Goal: Transaction & Acquisition: Purchase product/service

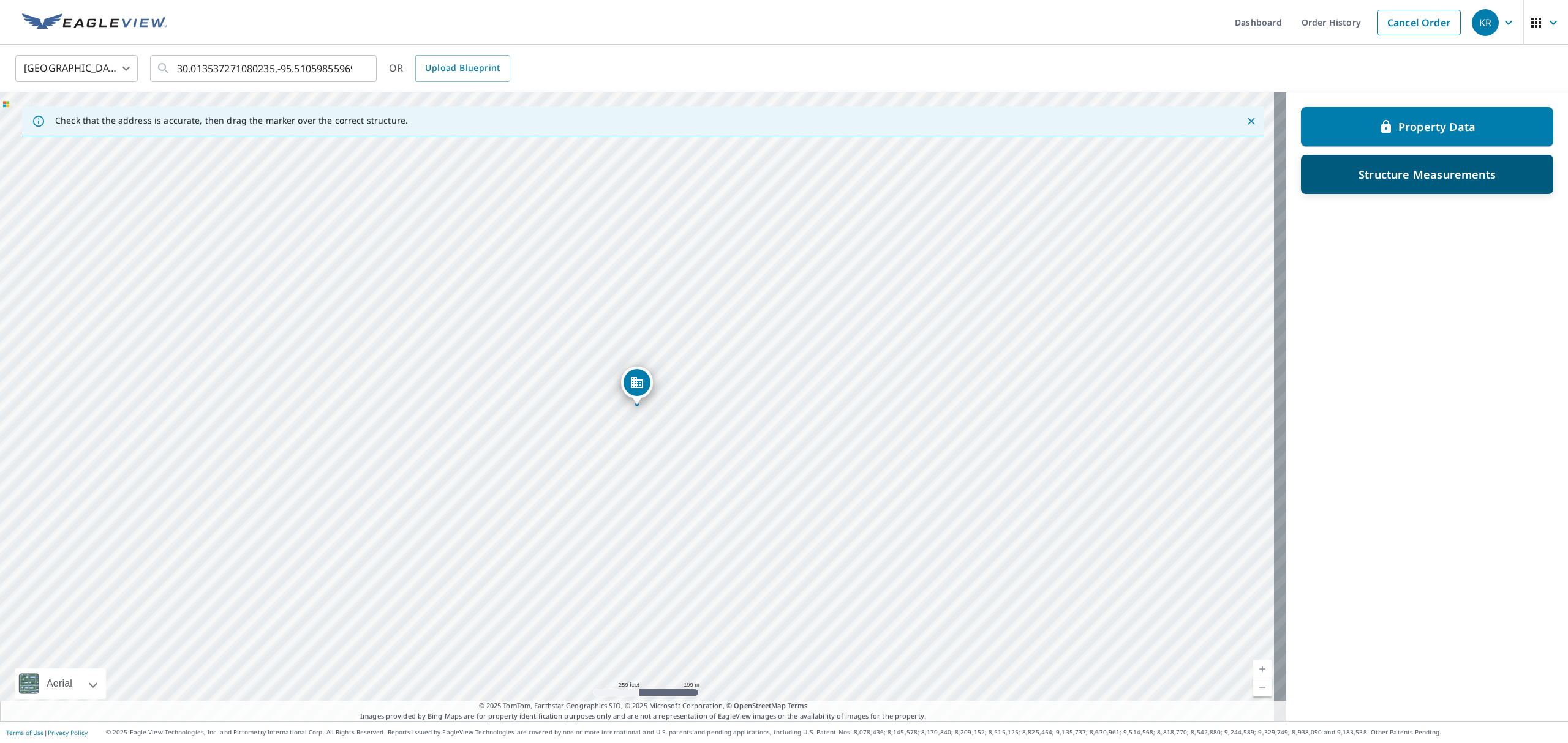
click at [1360, 181] on div "Structure Measurements" at bounding box center [1427, 174] width 221 height 22
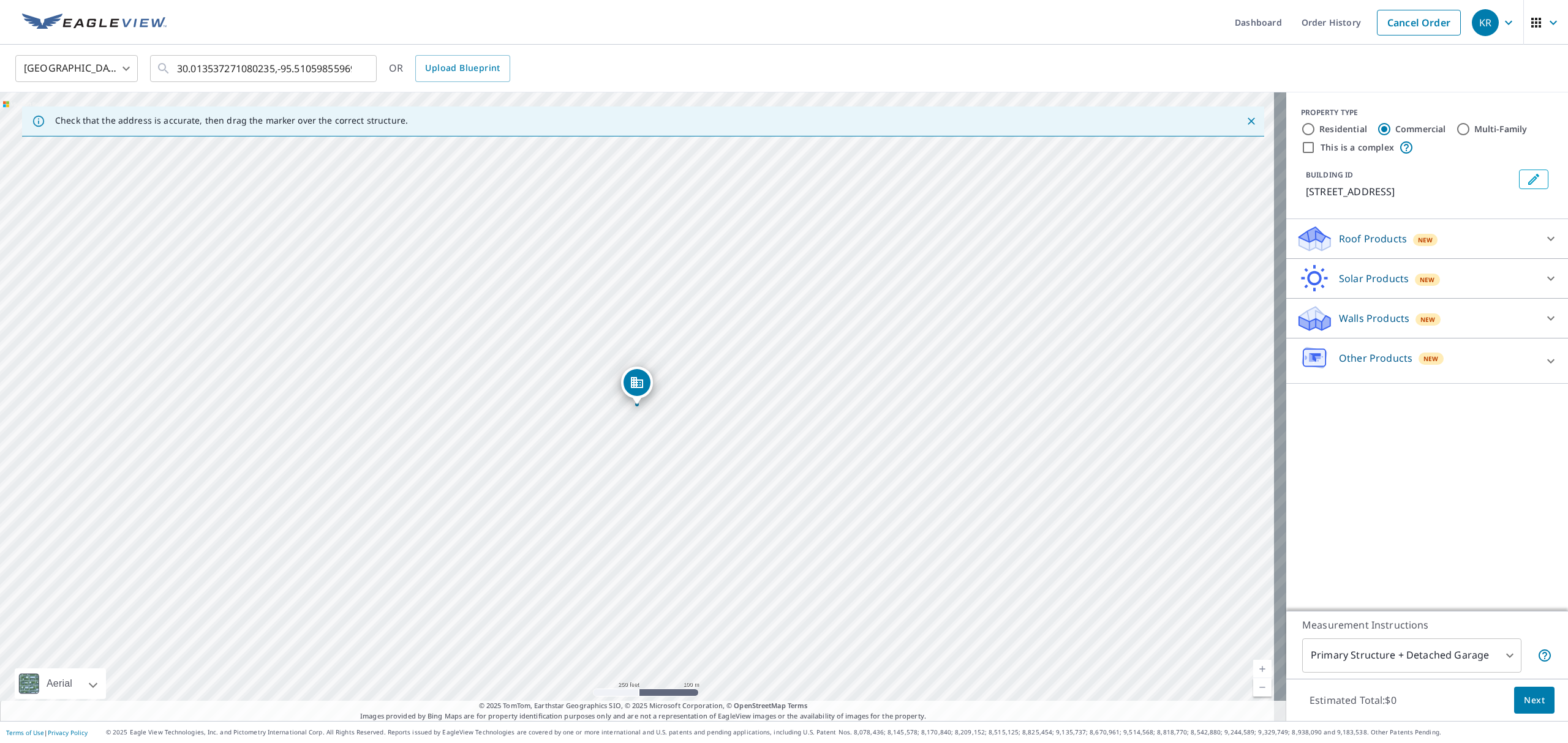
click at [1301, 123] on input "Residential" at bounding box center [1308, 129] width 15 height 15
radio input "true"
click at [1364, 239] on p "Full House Products" at bounding box center [1386, 238] width 95 height 15
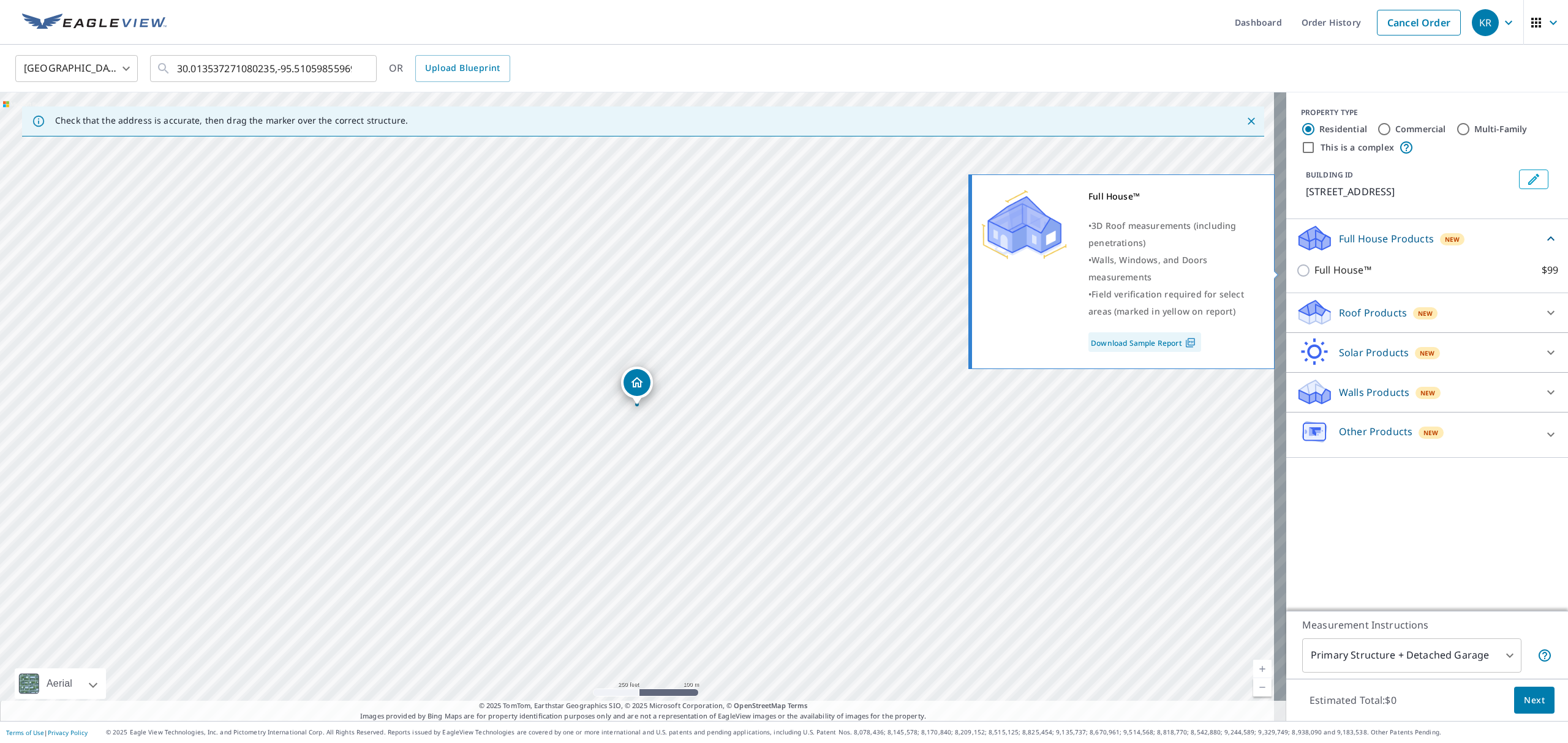
click at [1344, 268] on p "Full House™" at bounding box center [1342, 271] width 57 height 16
click at [1314, 268] on input "Full House™ $99" at bounding box center [1306, 270] width 18 height 15
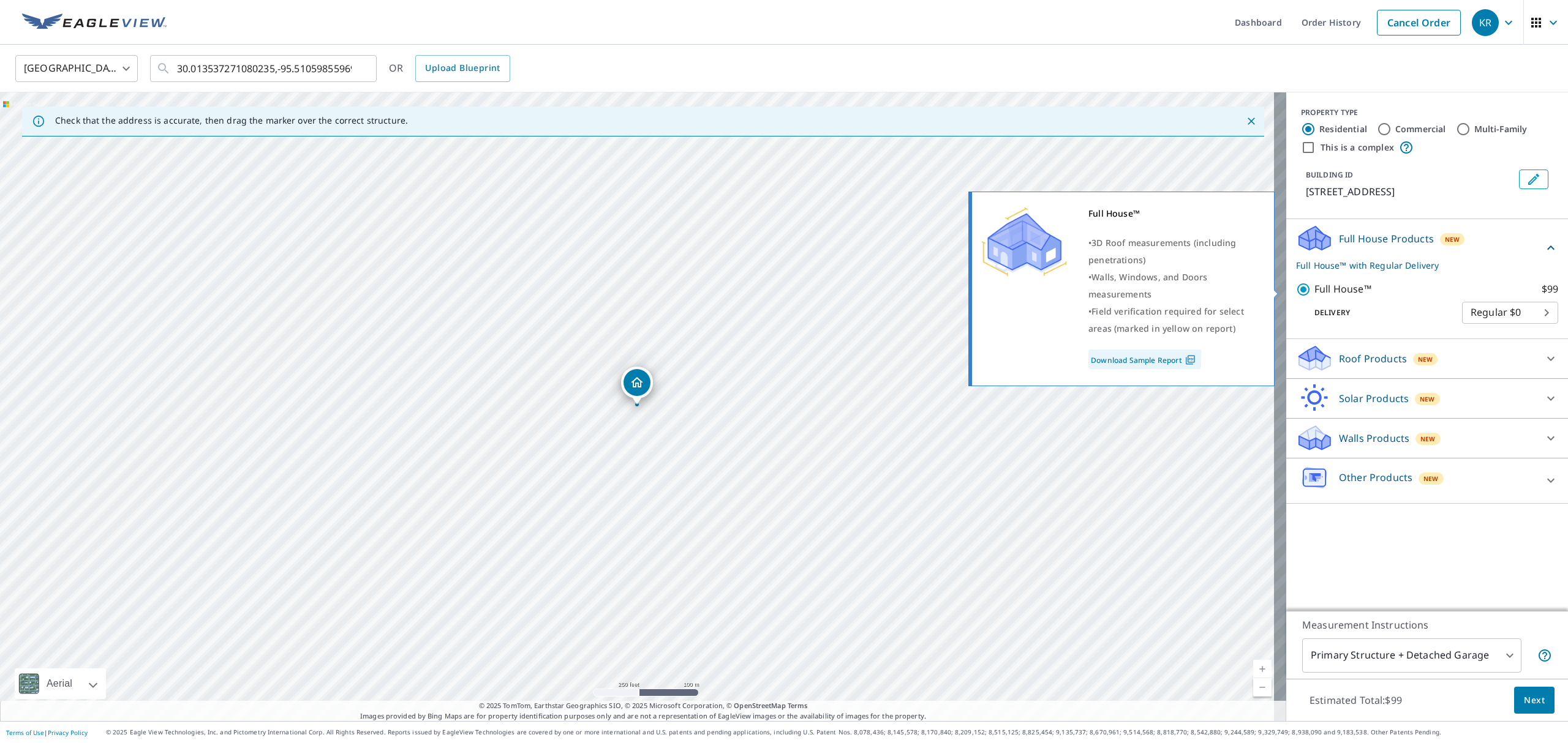
click at [1318, 291] on p "Full House™" at bounding box center [1342, 289] width 57 height 16
click at [1314, 291] on input "Full House™ $99" at bounding box center [1306, 289] width 18 height 15
checkbox input "false"
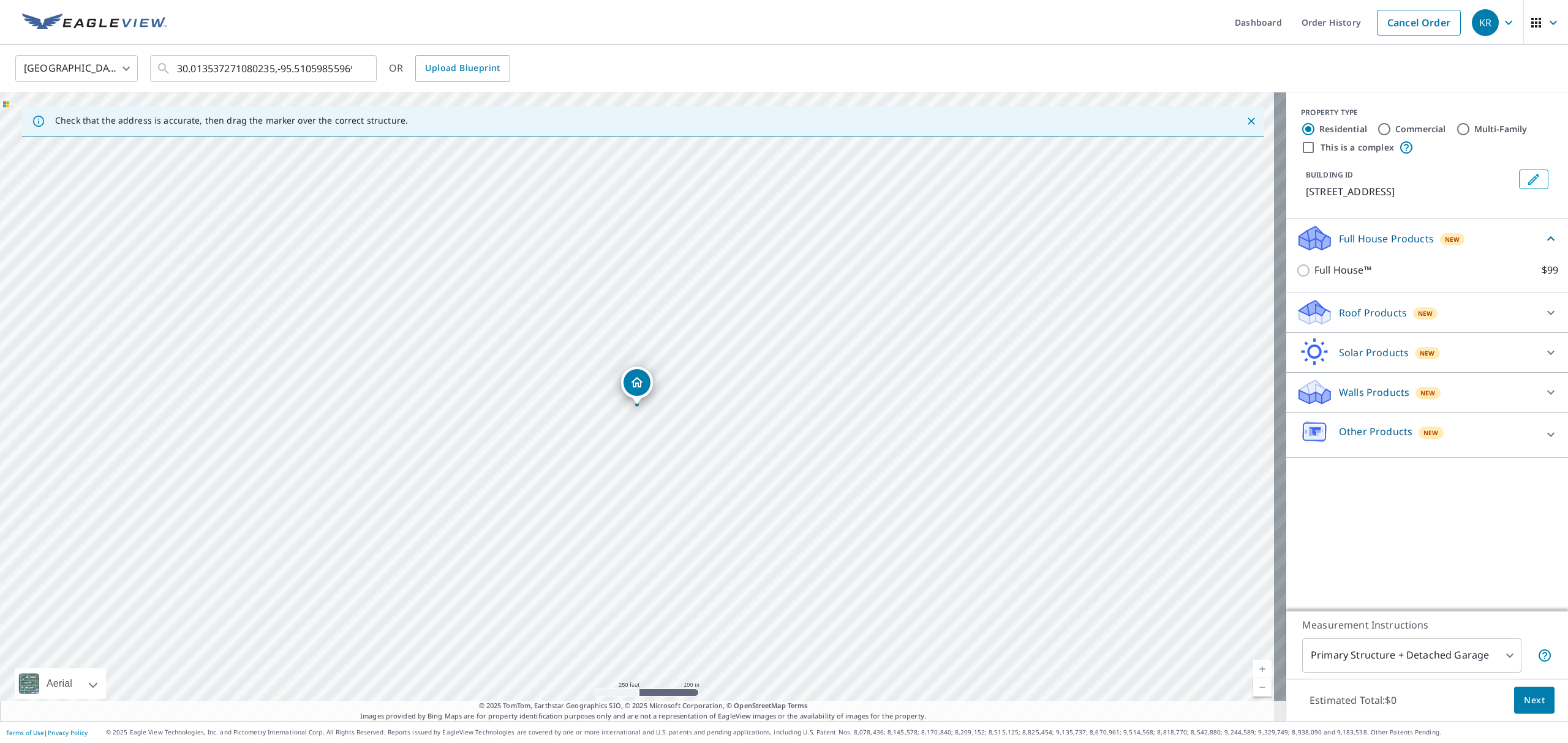
click at [1341, 317] on p "Roof Products" at bounding box center [1373, 313] width 68 height 15
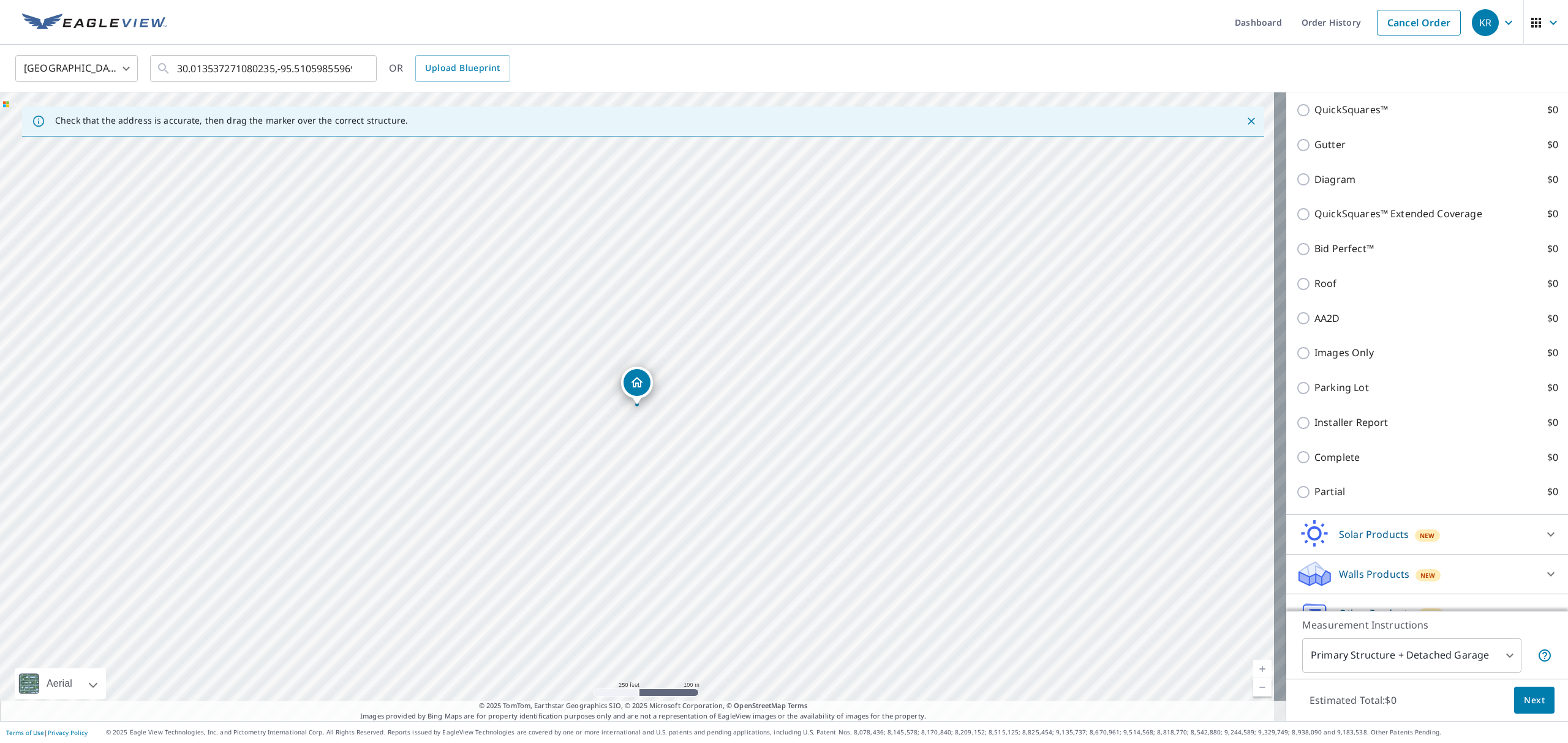
scroll to position [326, 0]
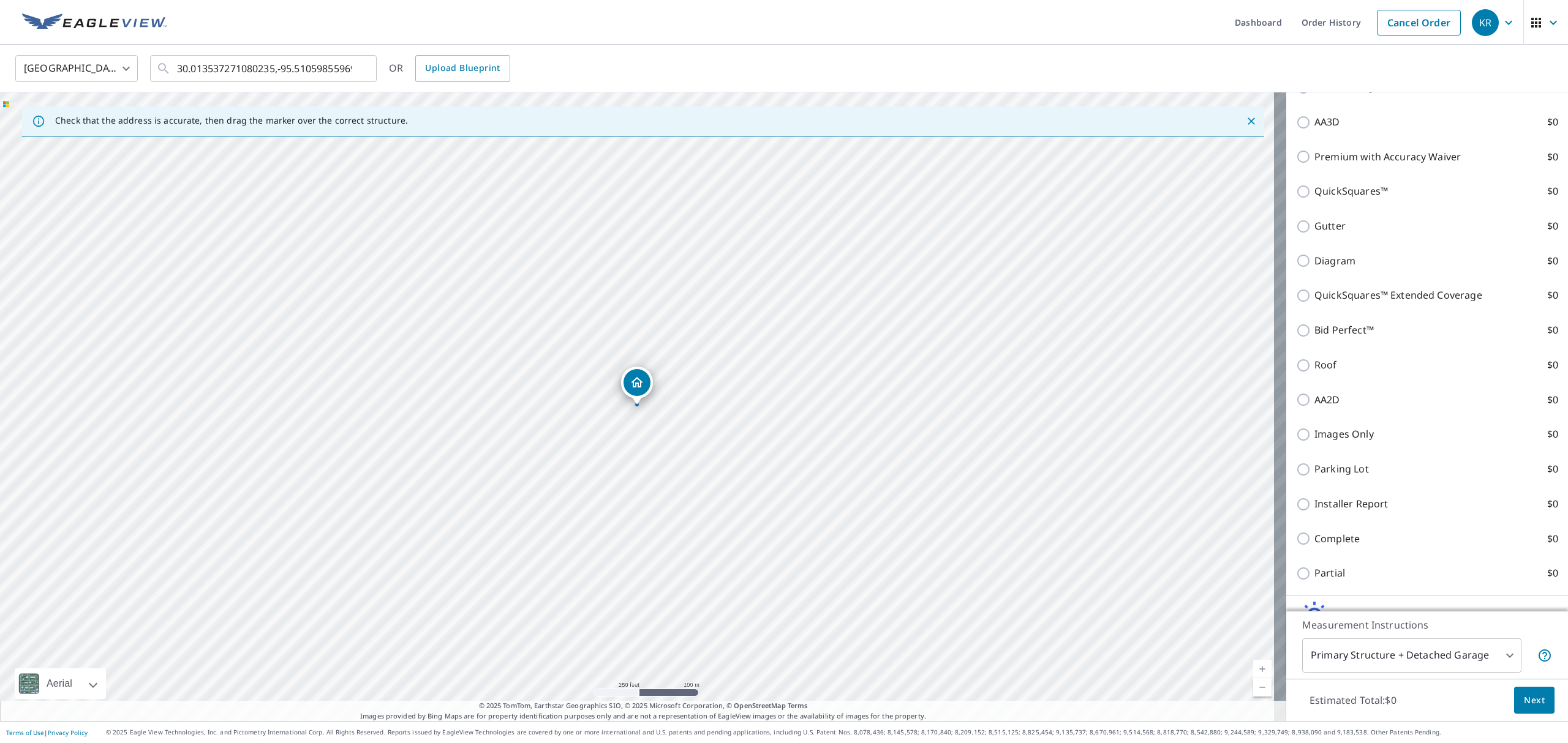
click at [1323, 371] on div "Roof $0" at bounding box center [1428, 365] width 262 height 35
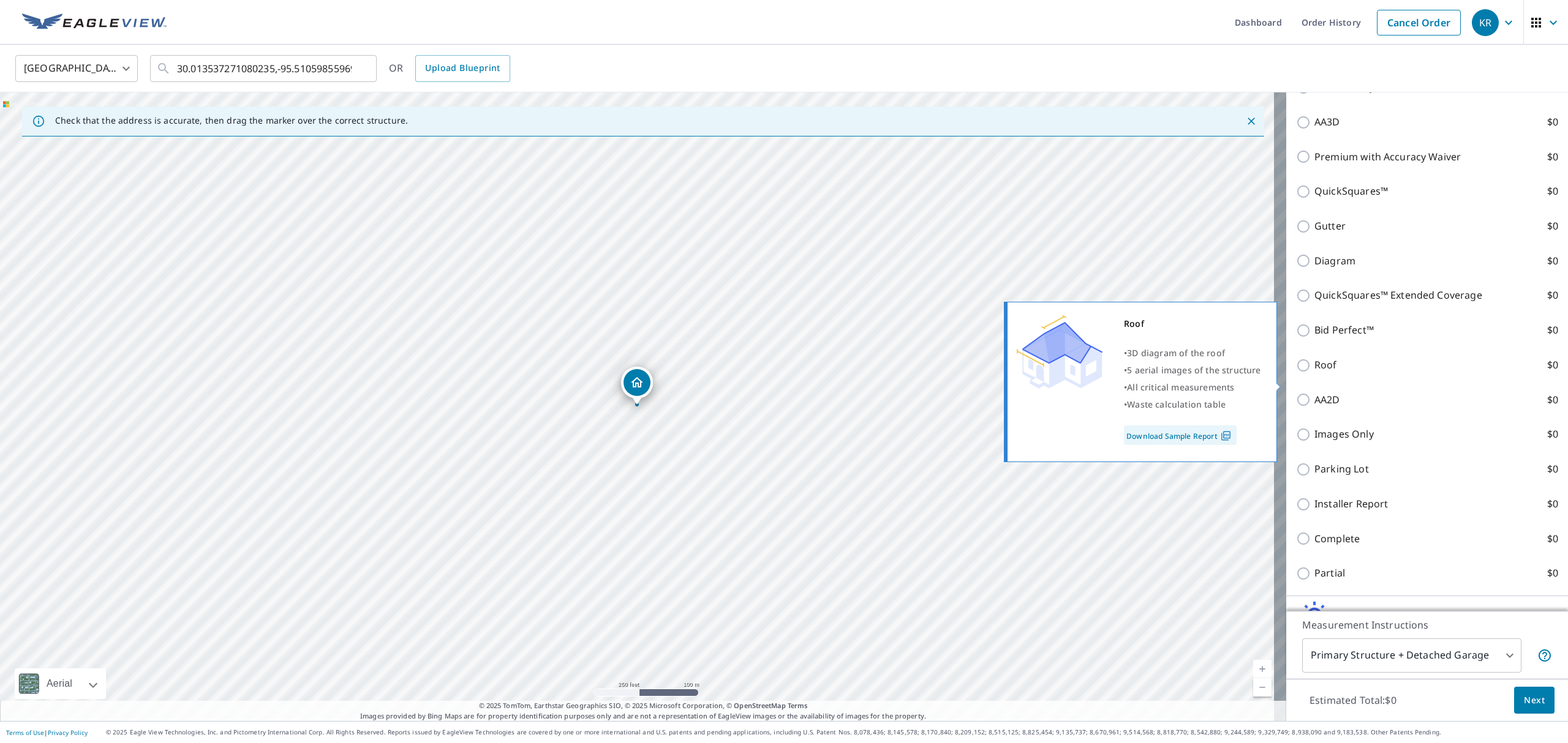
click at [1314, 373] on p "Roof" at bounding box center [1325, 365] width 23 height 16
click at [1308, 373] on input "Roof $0" at bounding box center [1306, 365] width 18 height 15
checkbox input "true"
type input "3"
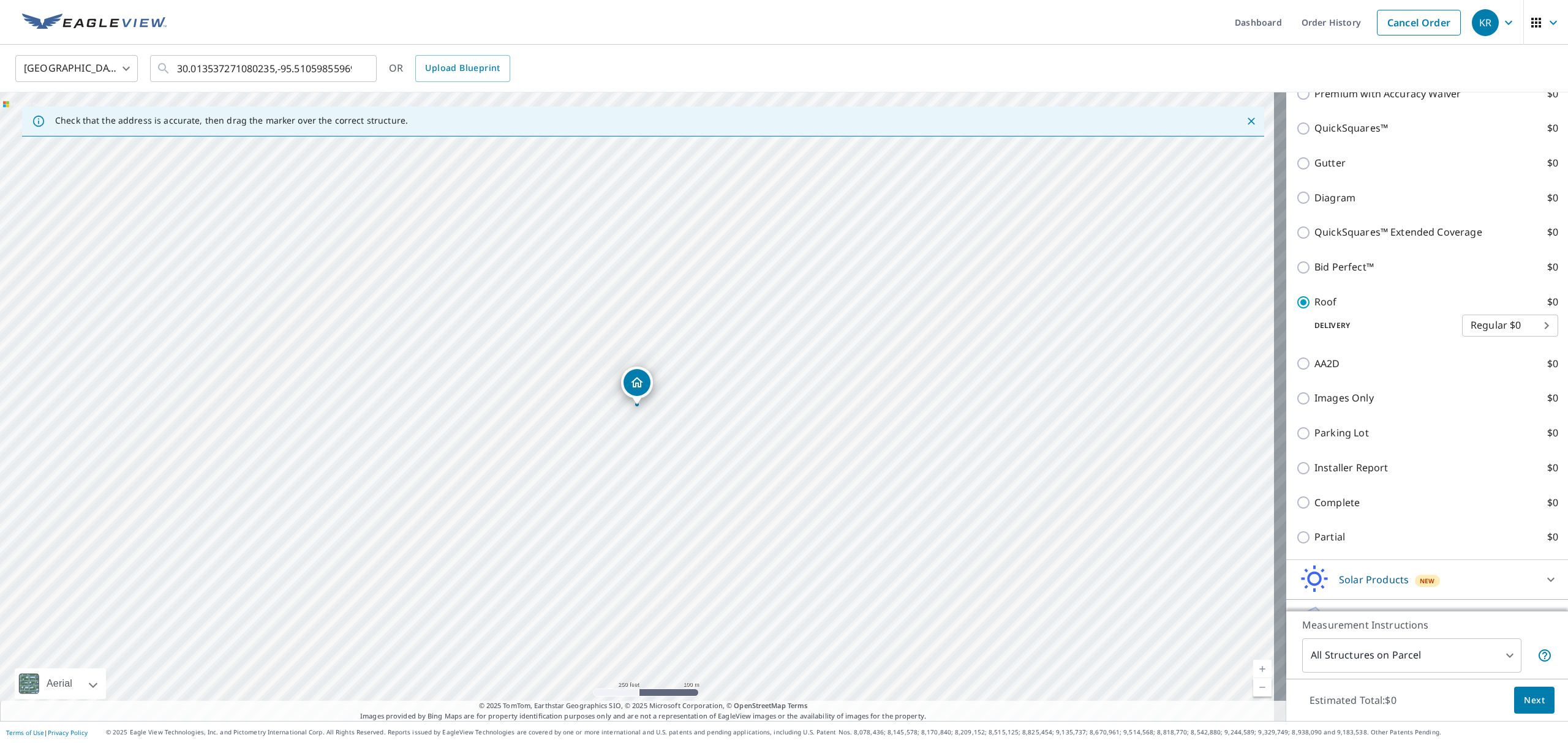
scroll to position [469, 0]
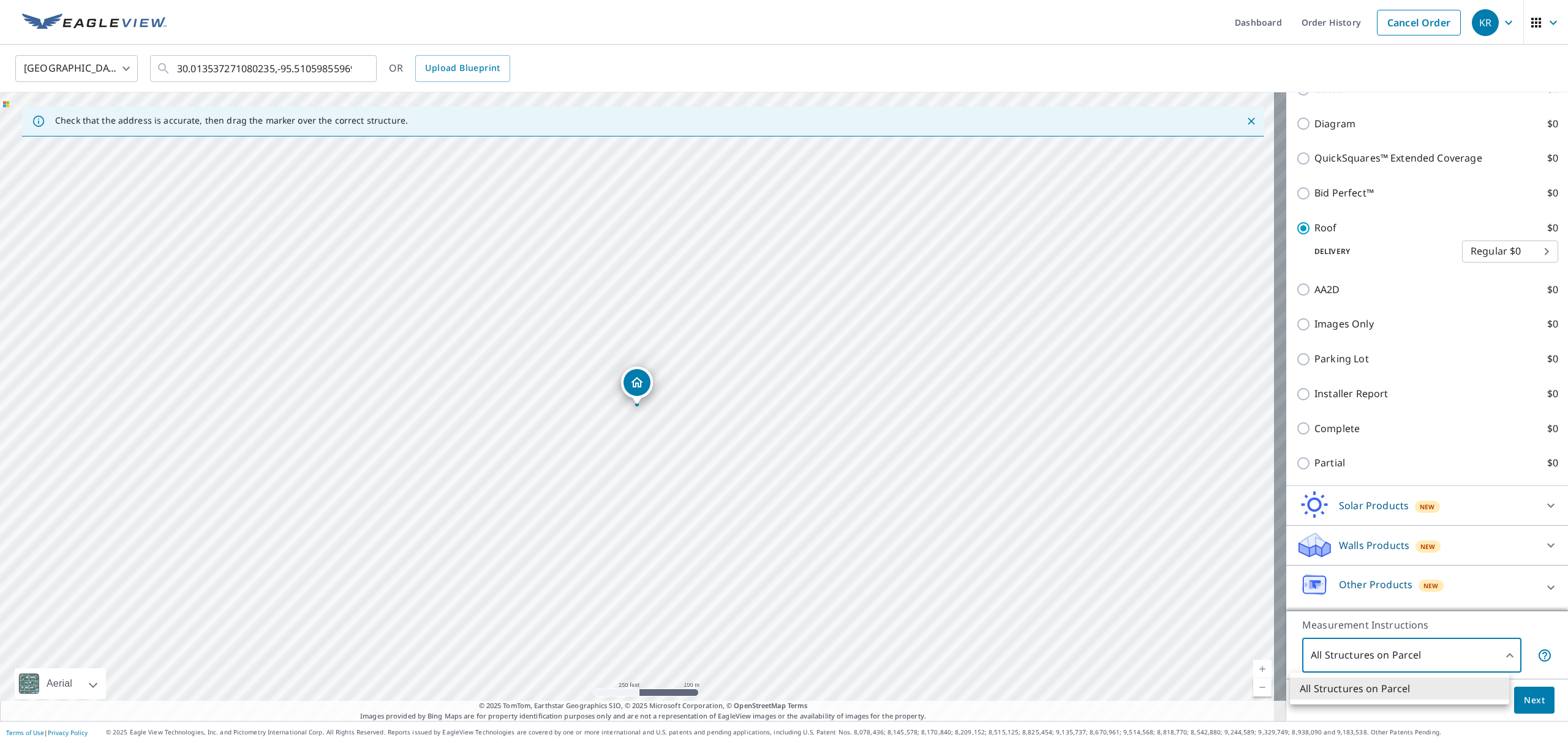
click at [1485, 652] on body "KR KR Dashboard Order History Cancel Order KR United States US ​ 30.01353727108…" at bounding box center [784, 372] width 1568 height 743
click at [1484, 649] on div at bounding box center [784, 372] width 1568 height 743
click at [1524, 699] on span "Next" at bounding box center [1534, 701] width 21 height 16
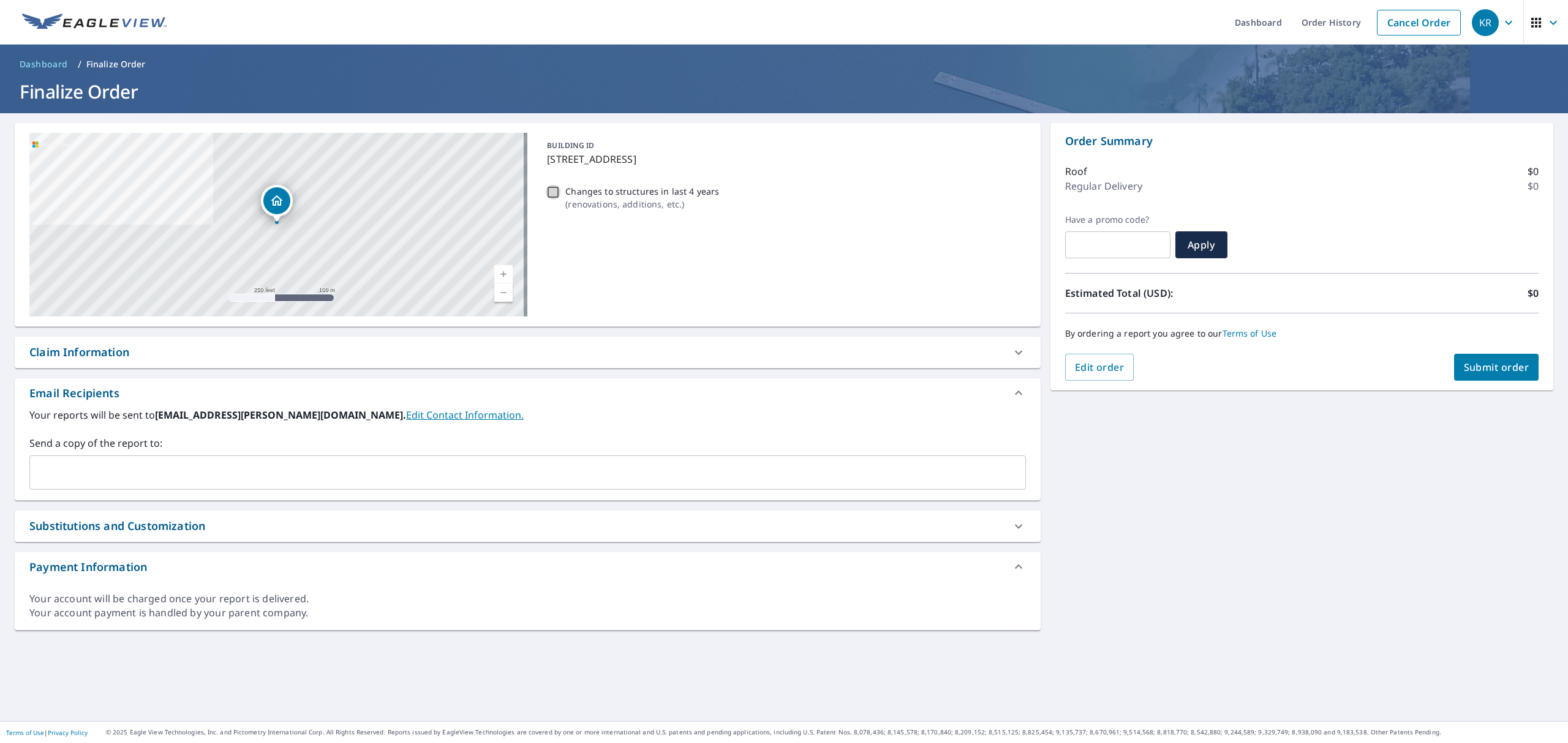
drag, startPoint x: 546, startPoint y: 191, endPoint x: 542, endPoint y: 204, distance: 13.6
click at [546, 191] on input "Changes to structures in last 4 years ( renovations, additions, etc. )" at bounding box center [553, 192] width 15 height 15
checkbox input "true"
click at [559, 470] on input "text" at bounding box center [518, 472] width 967 height 23
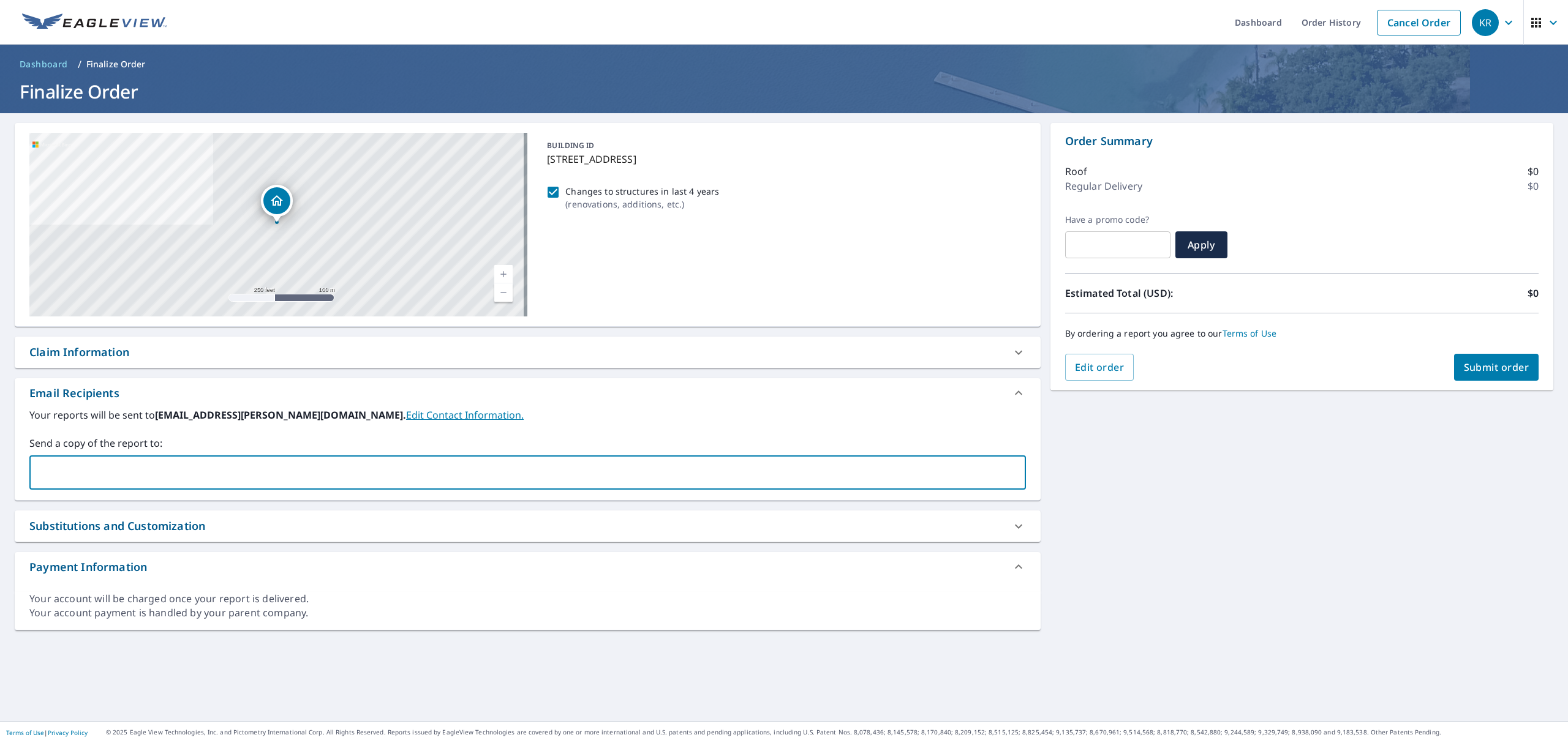
type input "l"
type input "please"
checkbox input "true"
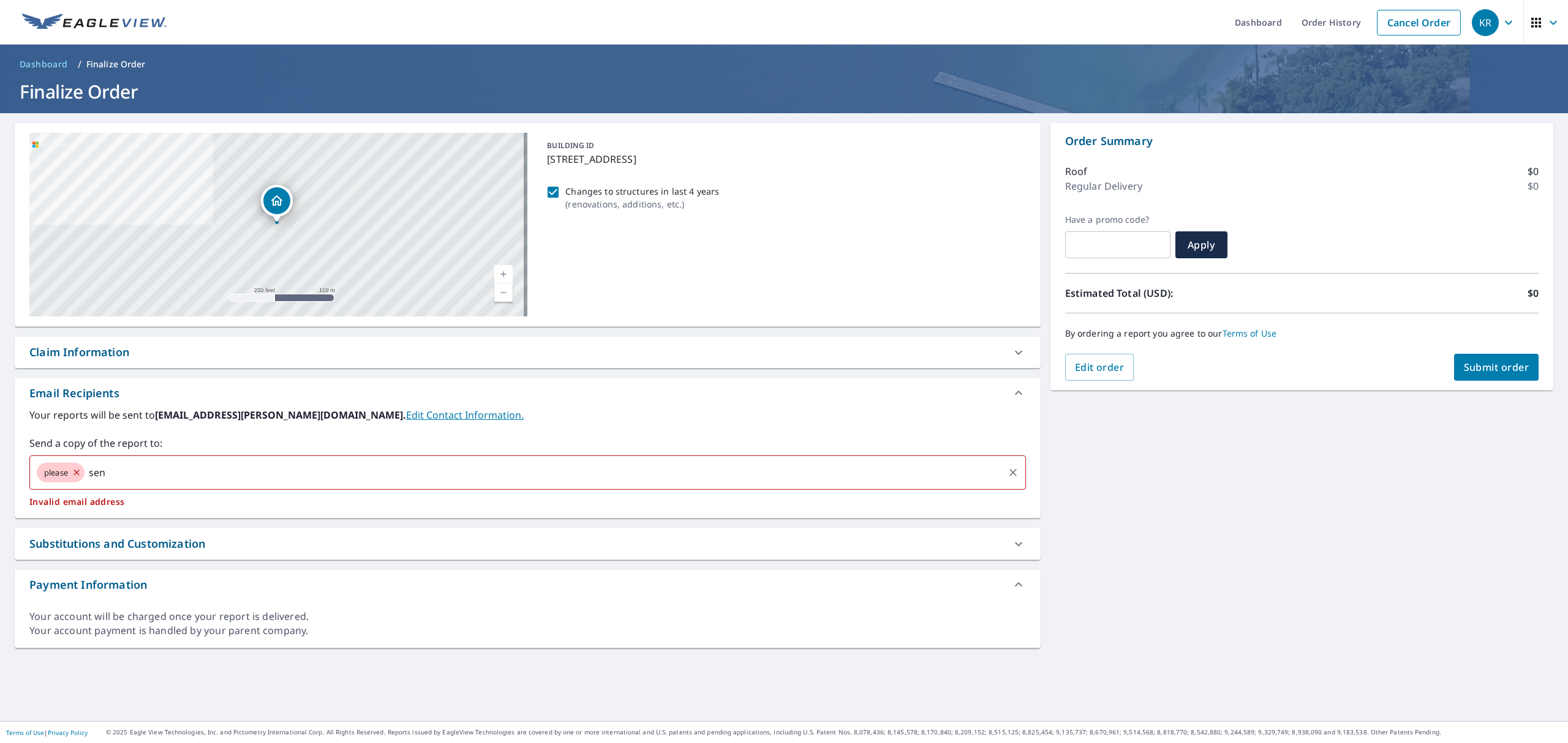
type input "send"
checkbox input "true"
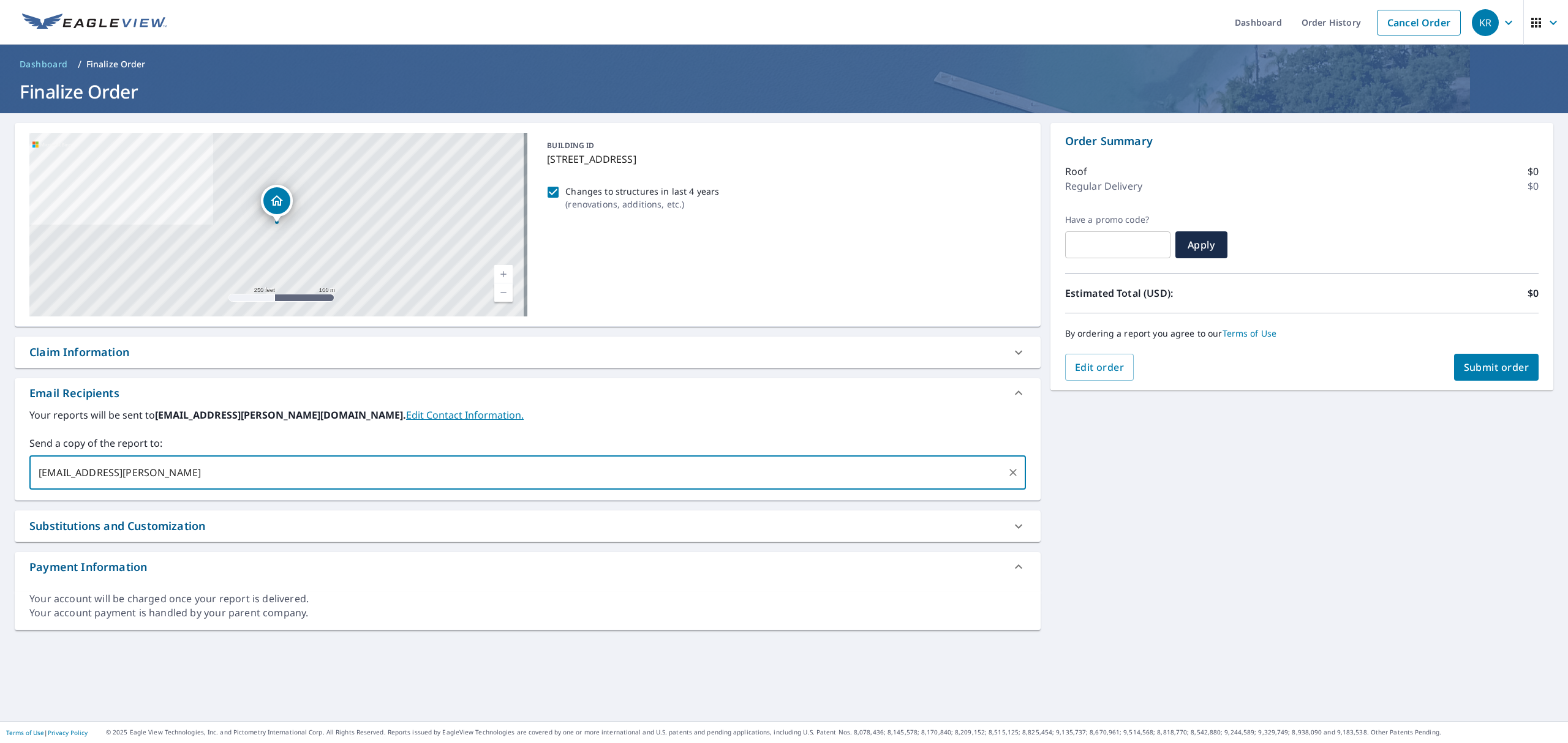
type input "kasidee.ridlon@eagleview.com"
click at [211, 476] on input "kasidee.ridlon@eagleview.com" at bounding box center [518, 472] width 967 height 23
checkbox input "true"
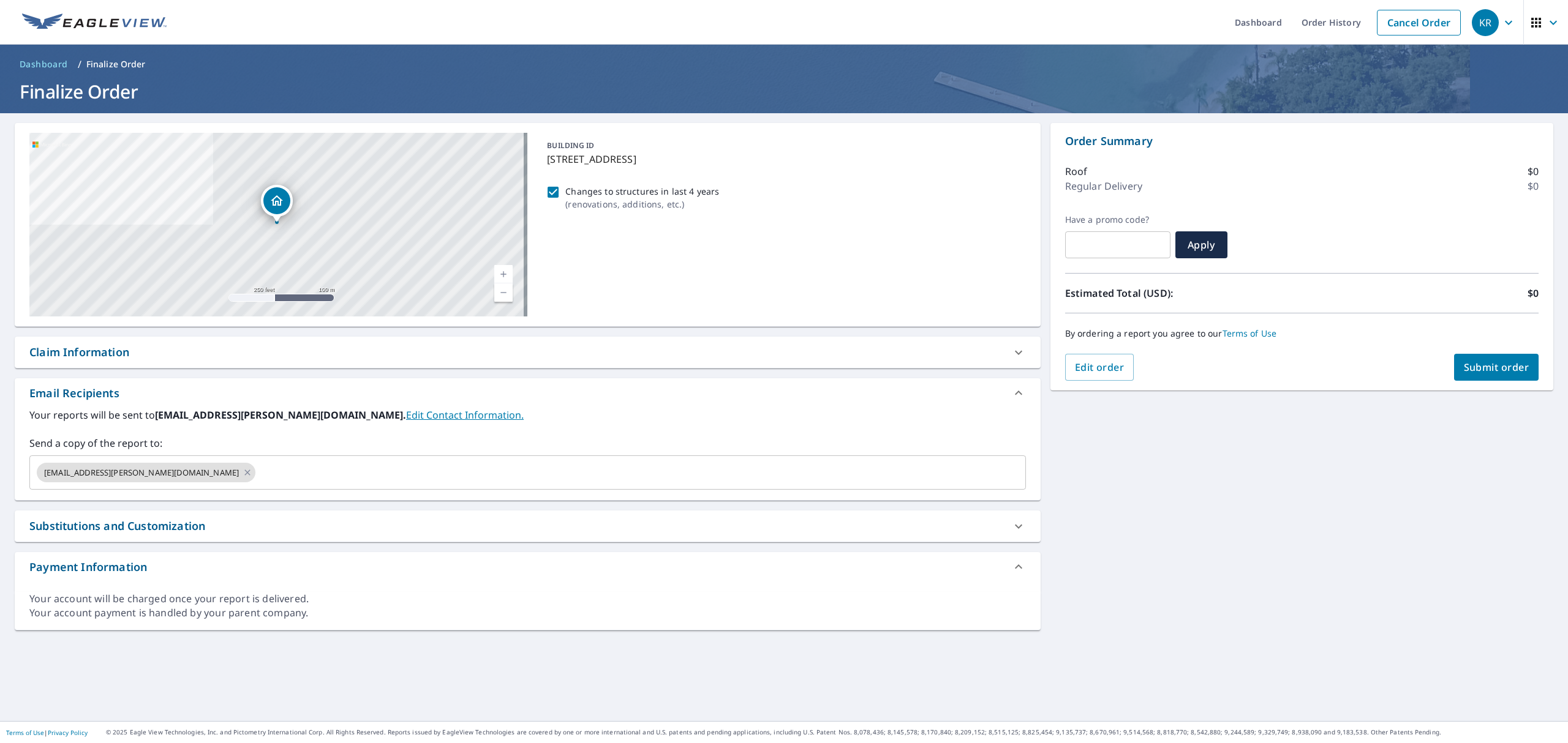
click at [535, 420] on label "Your reports will be sent to kasidee.ridlon@eagleview.com. Edit Contact Informa…" at bounding box center [527, 415] width 996 height 15
click at [330, 475] on input "text" at bounding box center [630, 472] width 745 height 23
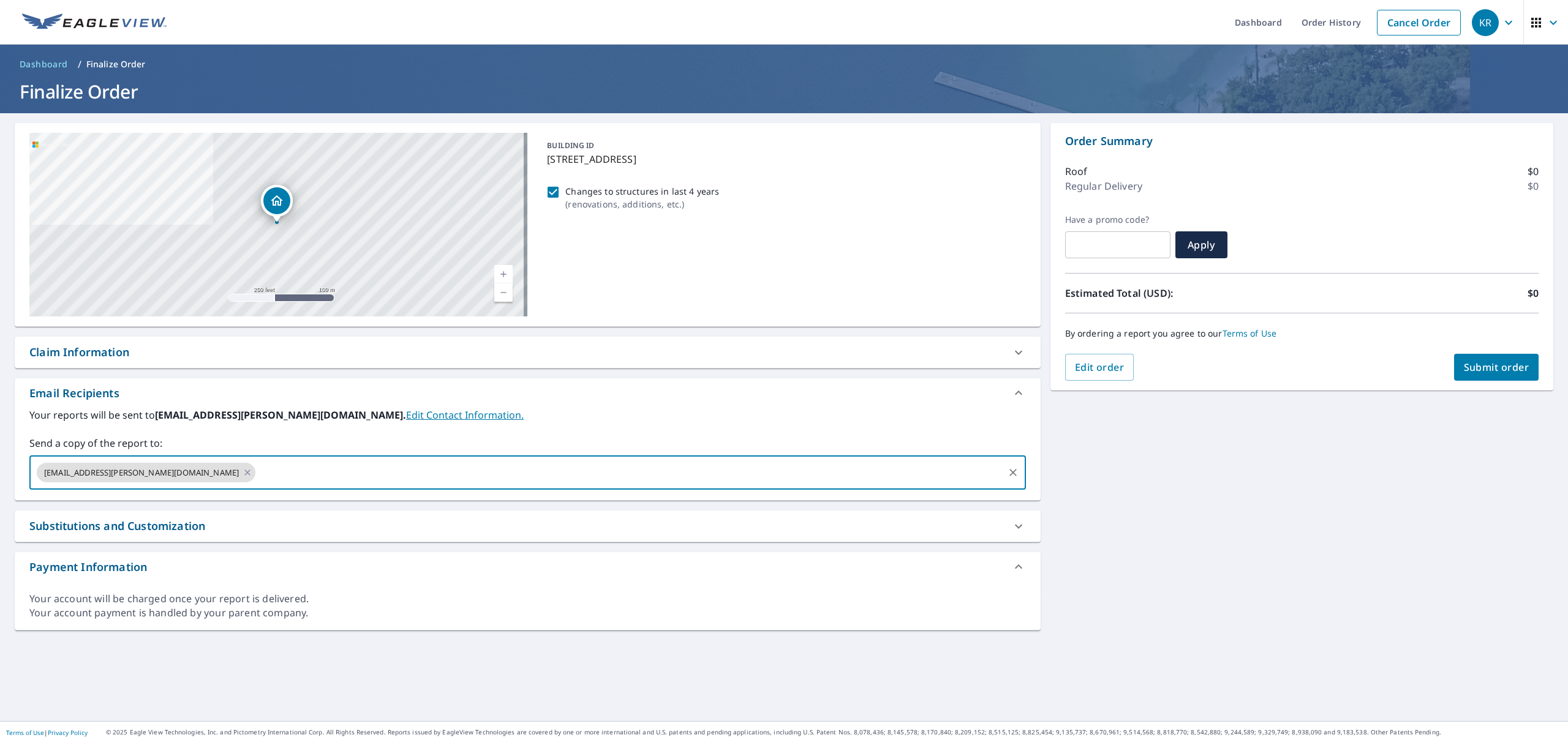
click at [350, 483] on input "text" at bounding box center [630, 472] width 745 height 23
type input "leland"
checkbox input "true"
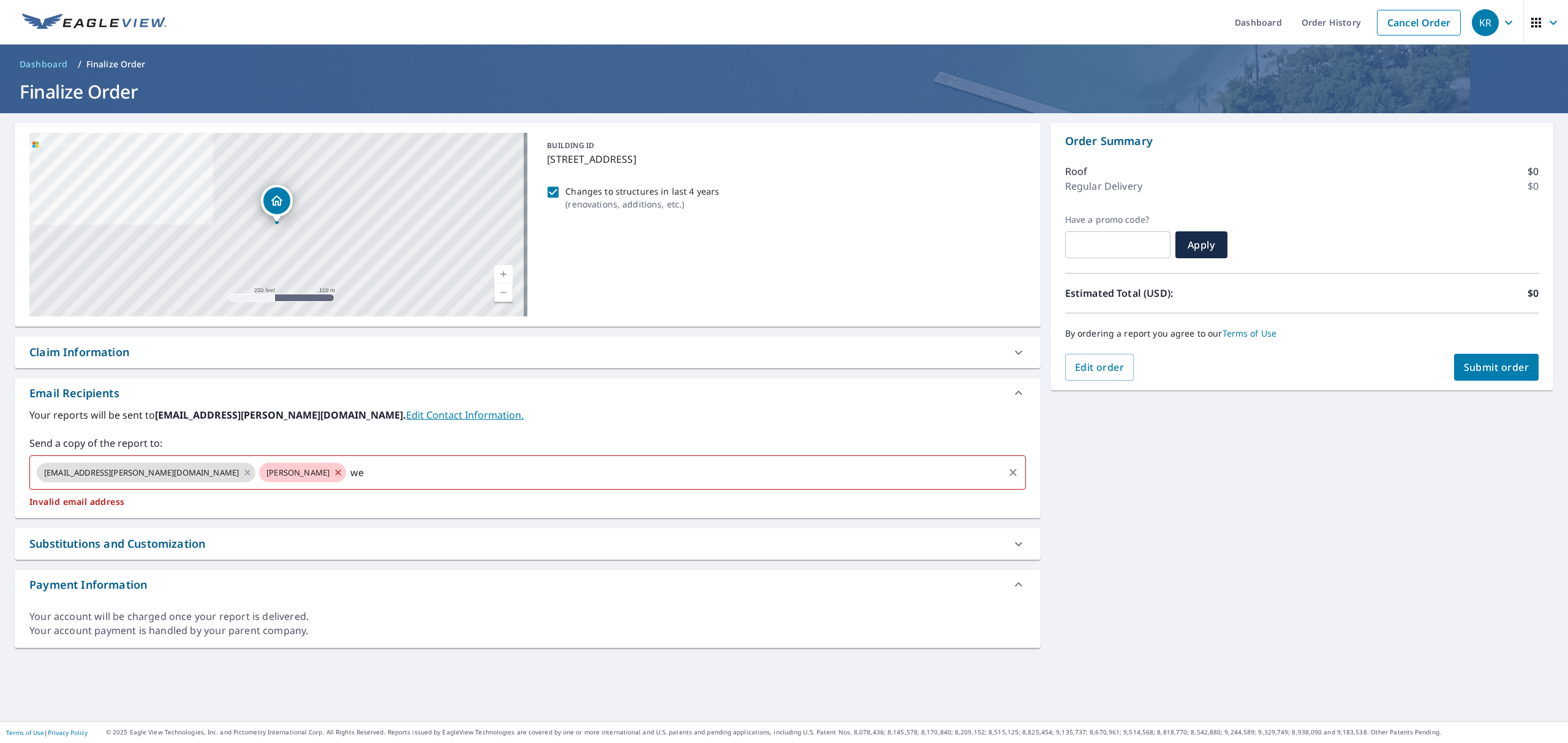
type input "w"
checkbox input "true"
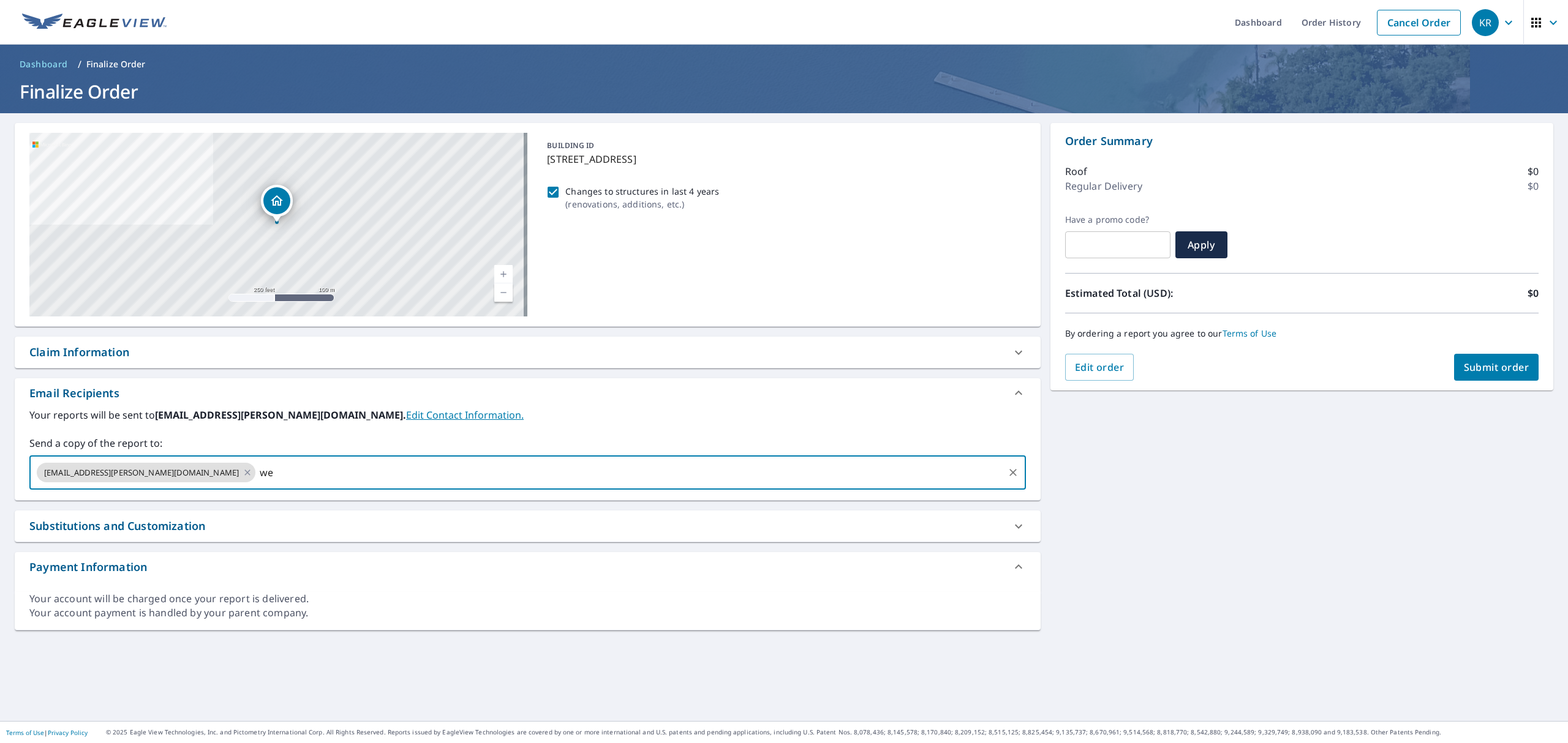
type input "w"
type input "leland.webster@eagleview.com"
click at [755, 429] on div "Your reports will be sent to kasidee.ridlon@eagleview.com. Edit Contact Informa…" at bounding box center [527, 449] width 996 height 82
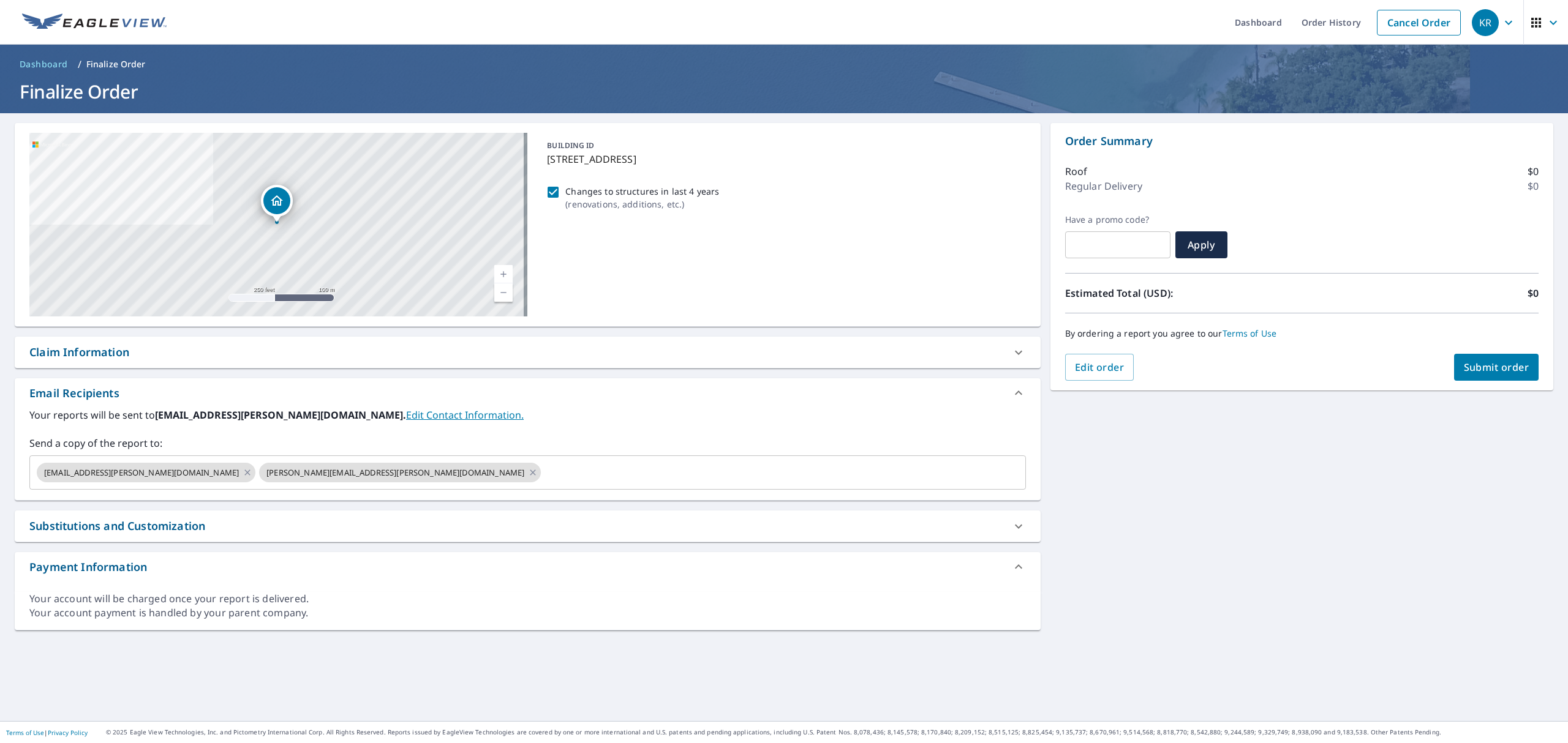
click at [1472, 362] on span "Submit order" at bounding box center [1496, 367] width 65 height 13
checkbox input "true"
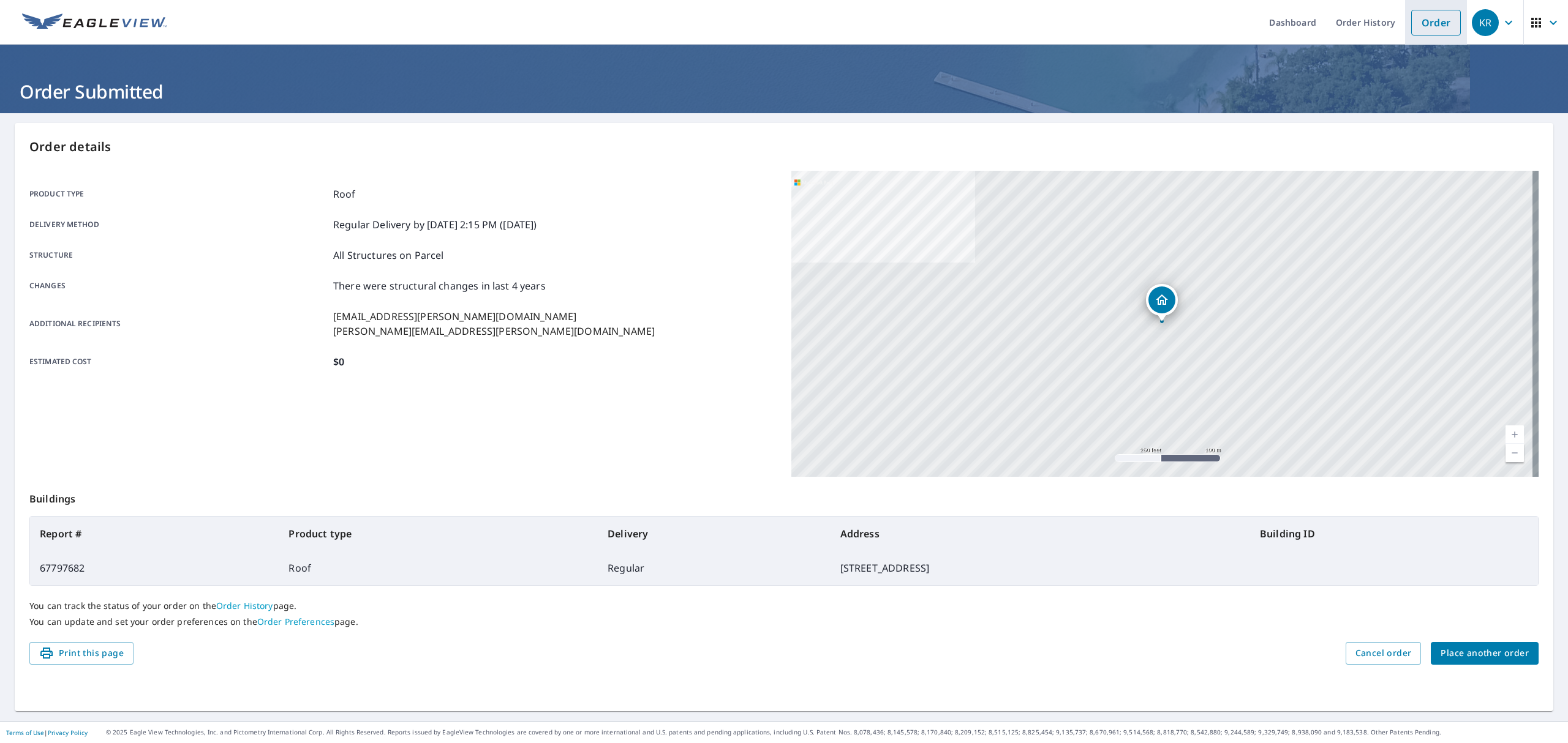
click at [1426, 17] on link "Order" at bounding box center [1436, 23] width 50 height 26
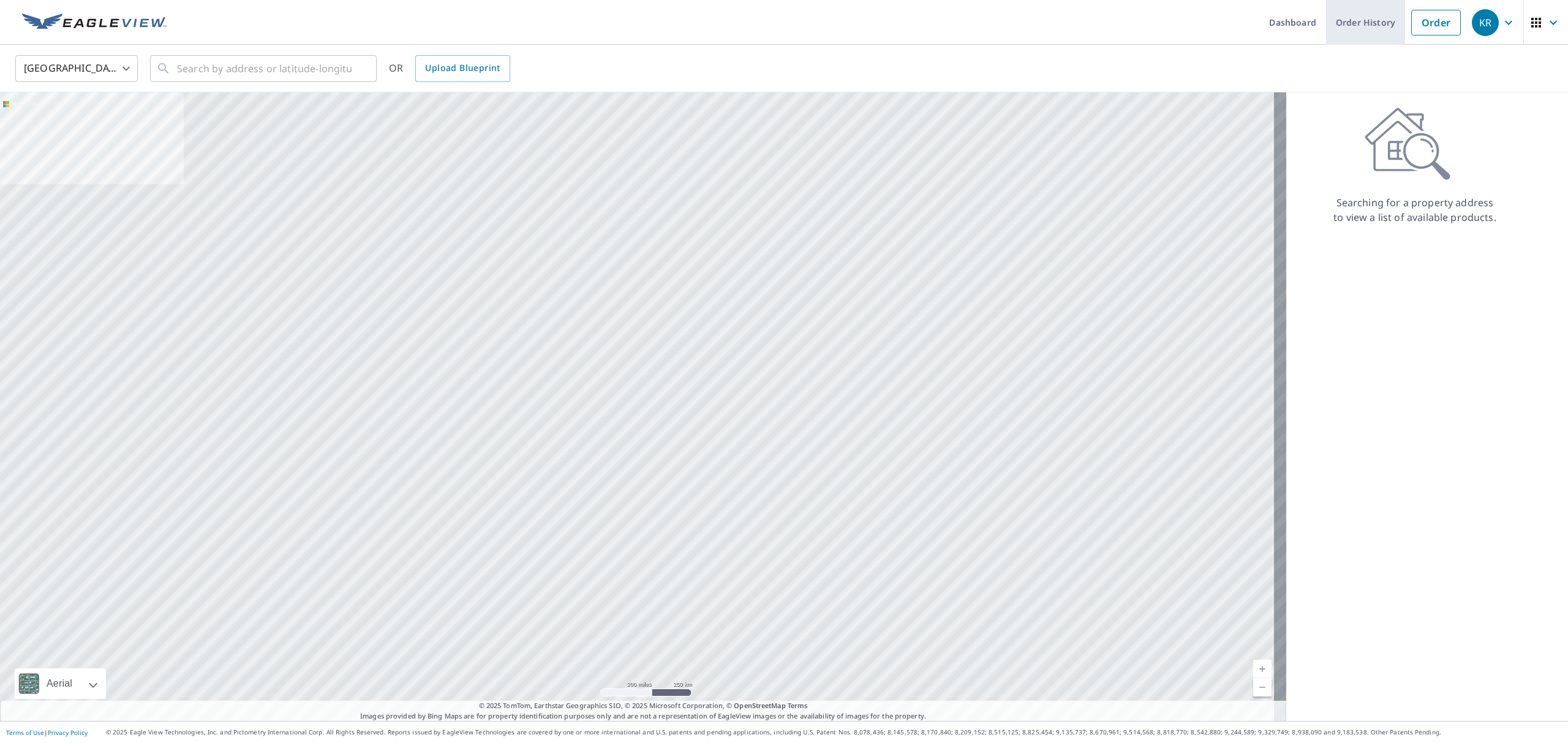
click at [1348, 21] on link "Order History" at bounding box center [1365, 22] width 79 height 45
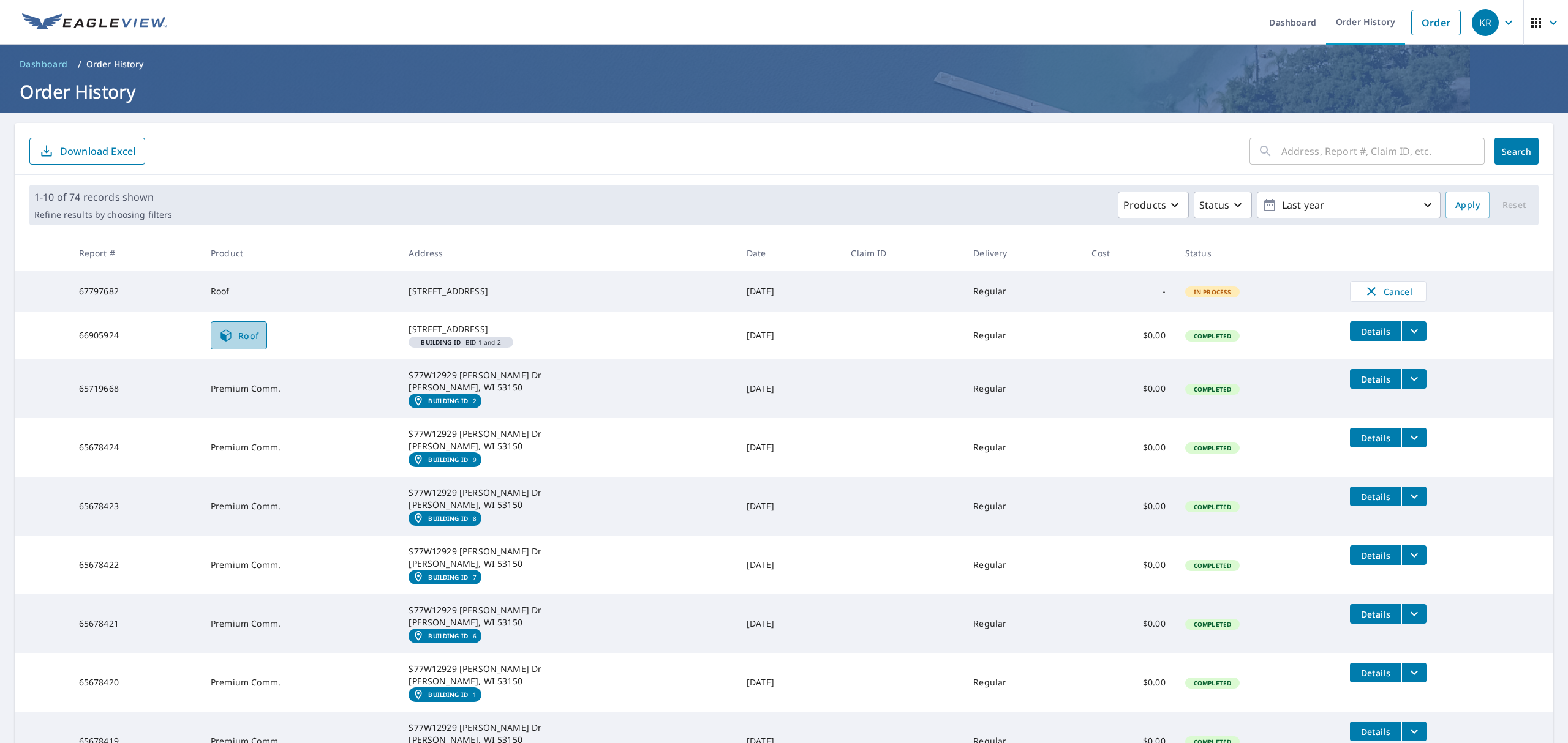
click at [252, 343] on span "Roof" at bounding box center [238, 335] width 40 height 15
